Goal: Transaction & Acquisition: Purchase product/service

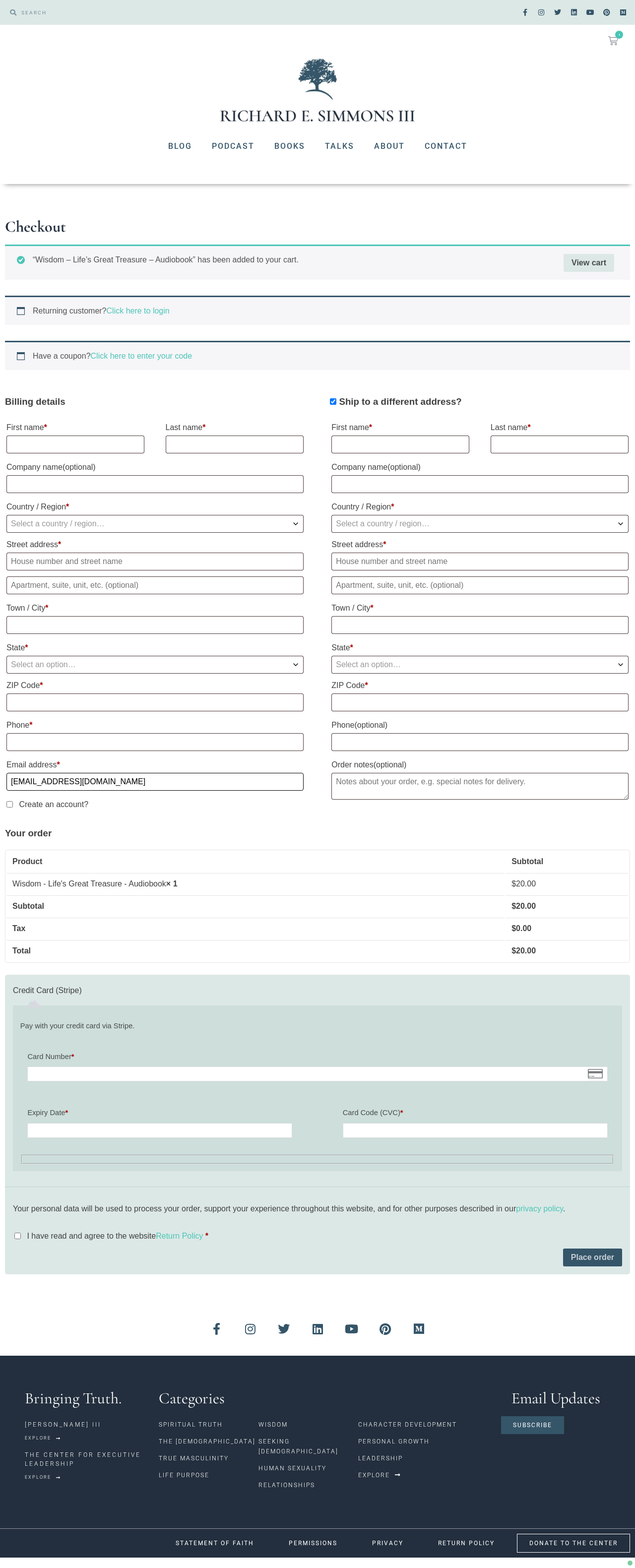
type input "[EMAIL_ADDRESS][DOMAIN_NAME]"
select select "US"
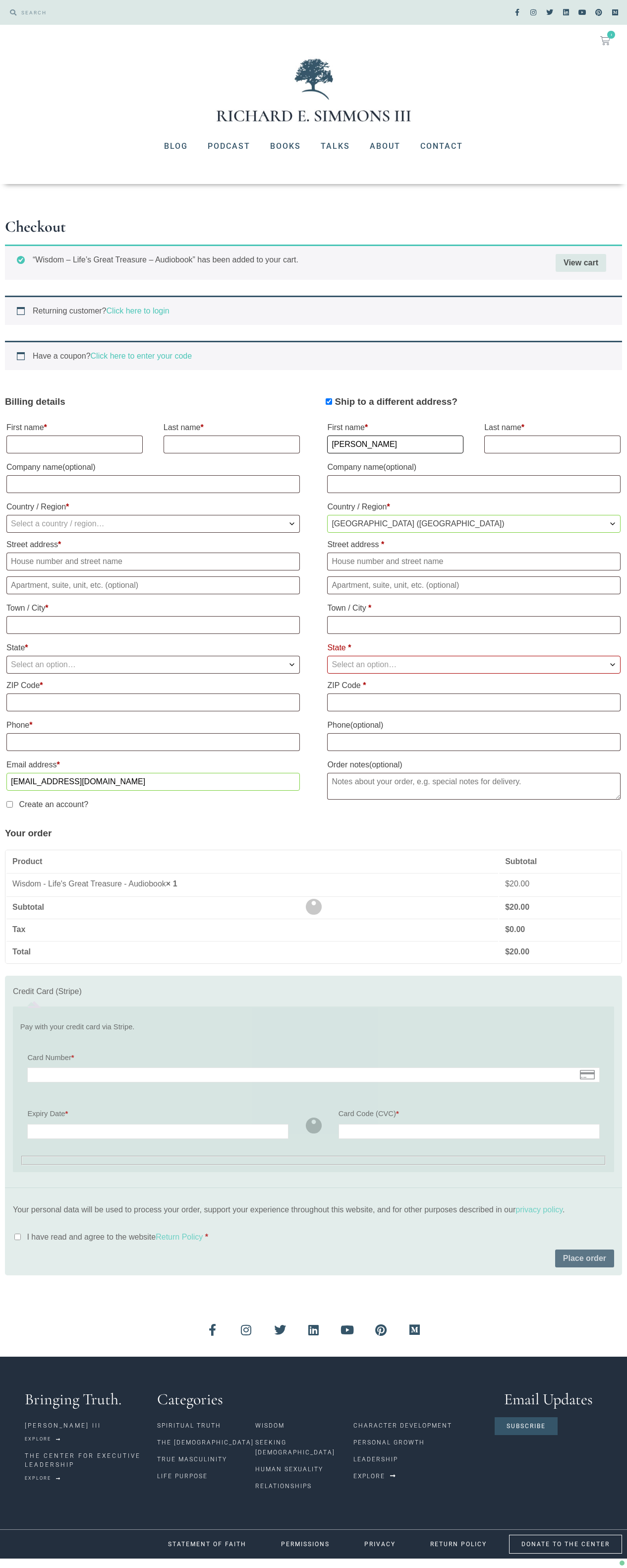
type input "[PERSON_NAME]"
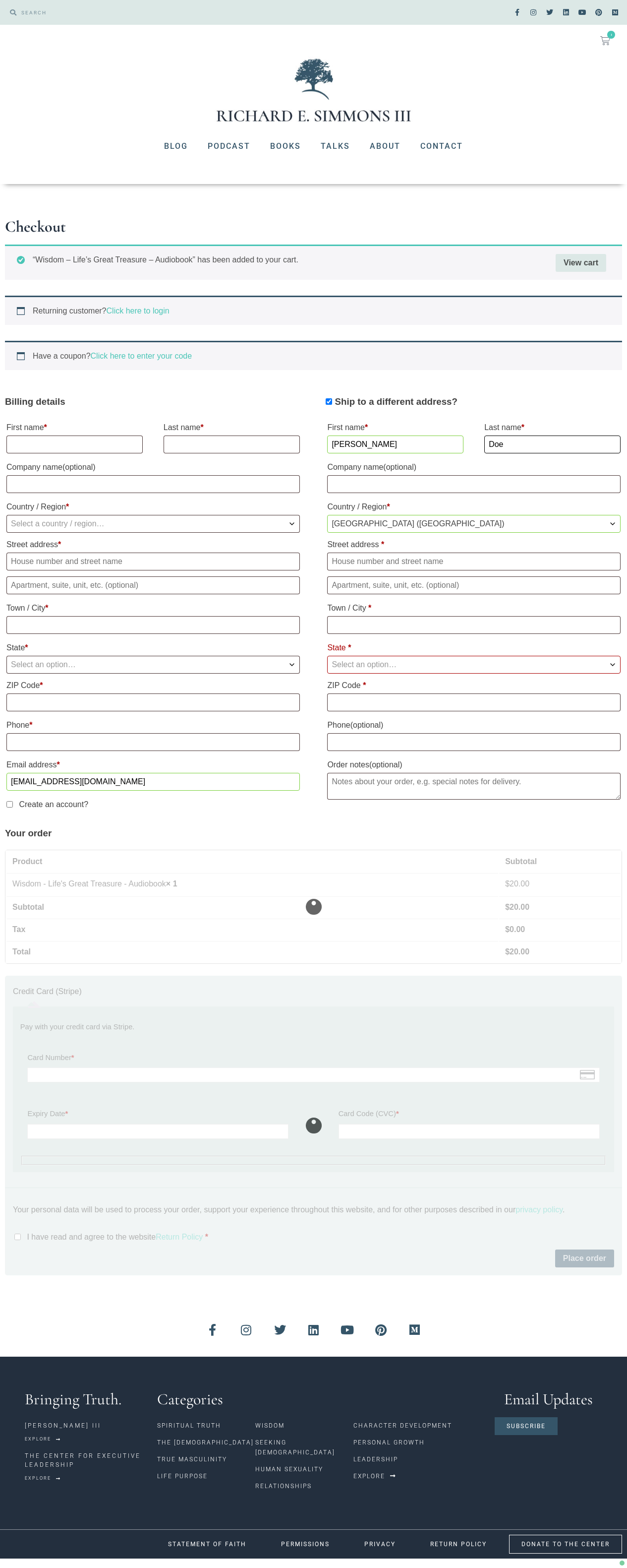
type input "Doe"
type input "[STREET_ADDRESS][PERSON_NAME]"
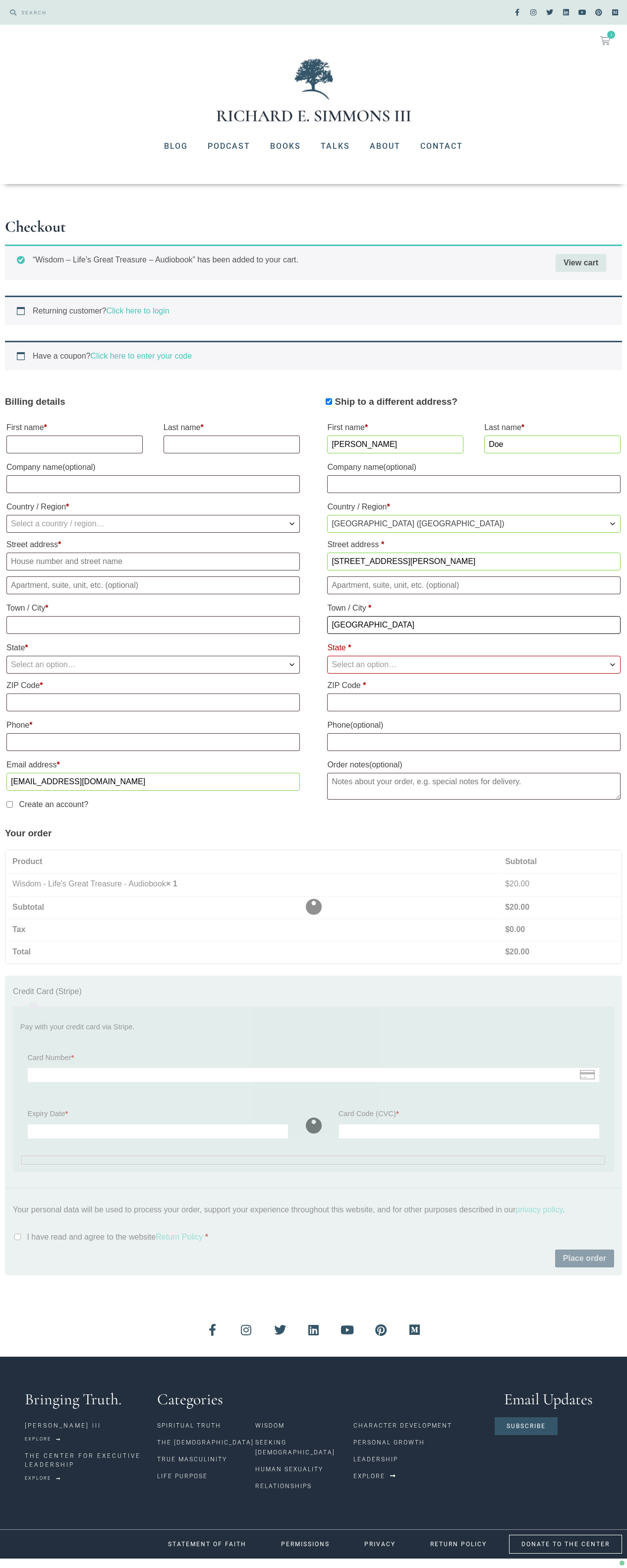
type input "[GEOGRAPHIC_DATA]"
select select "WA"
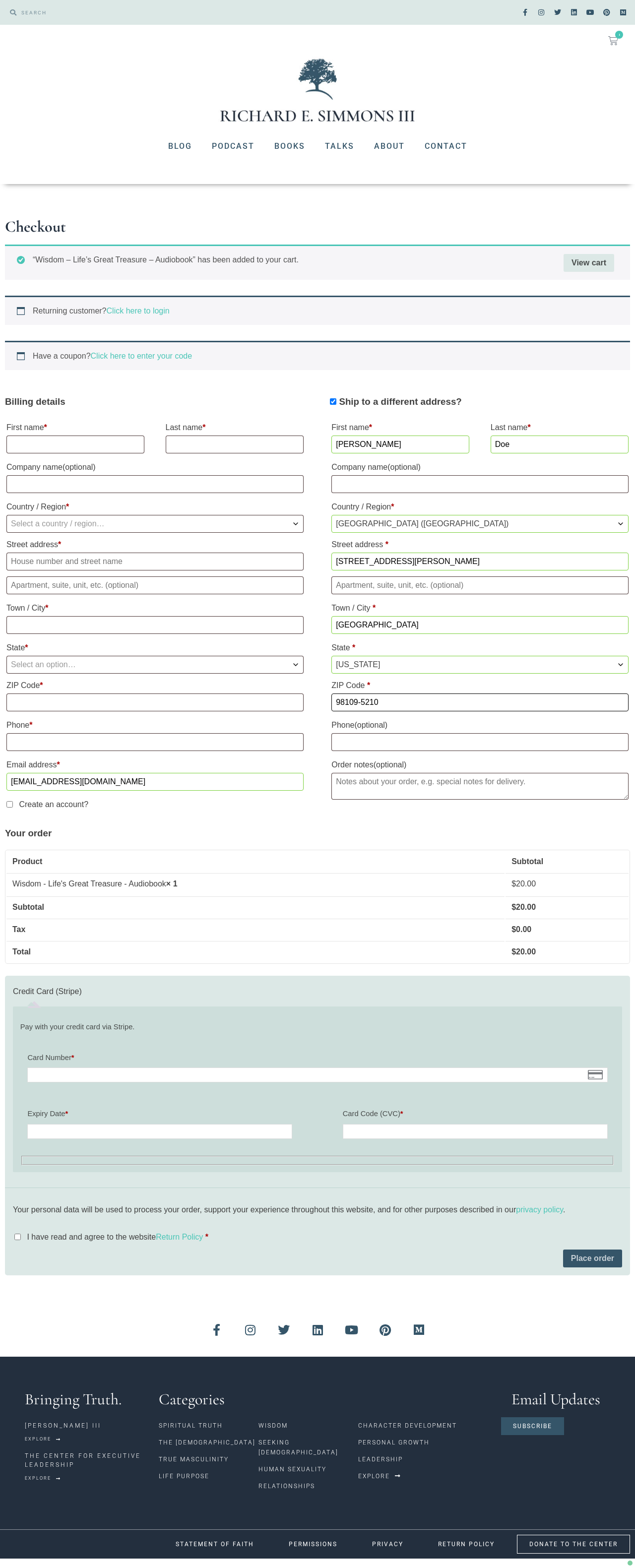
type input "98109-5210"
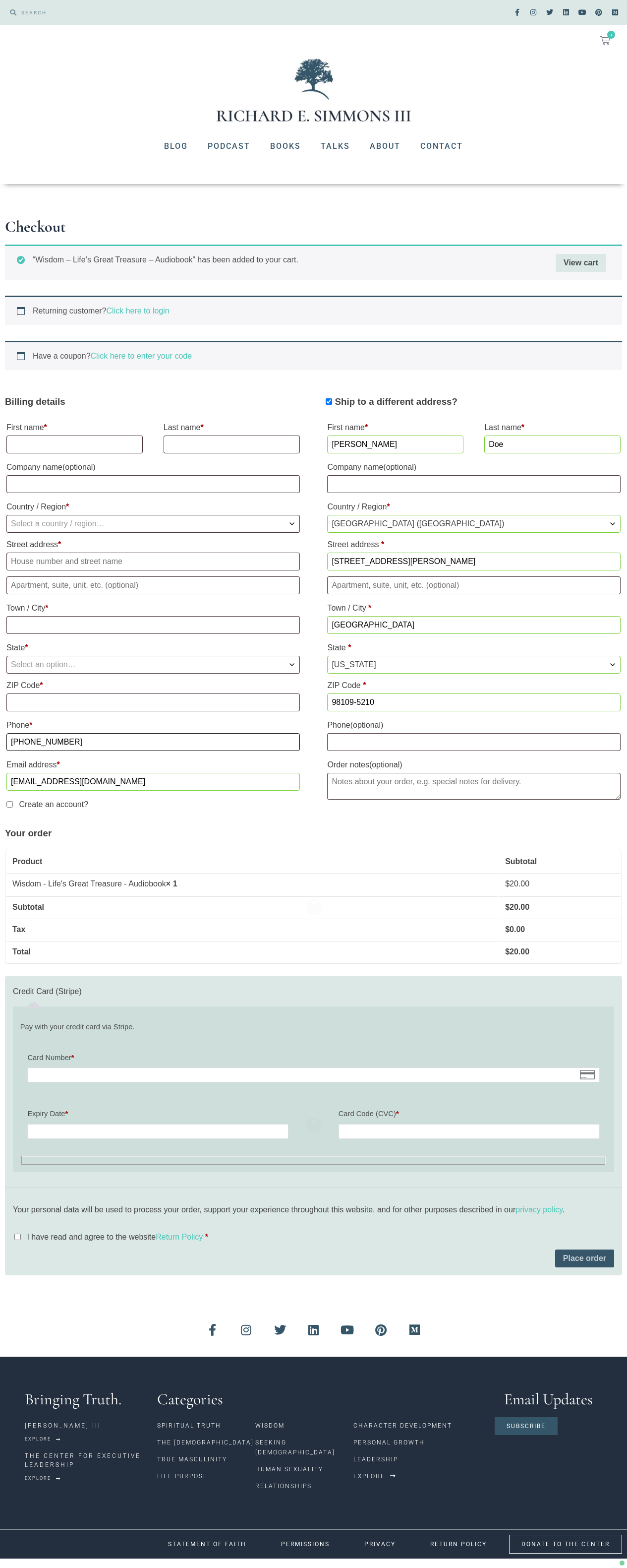
type input "[PHONE_NUMBER]"
